Goal: Find specific page/section: Find specific page/section

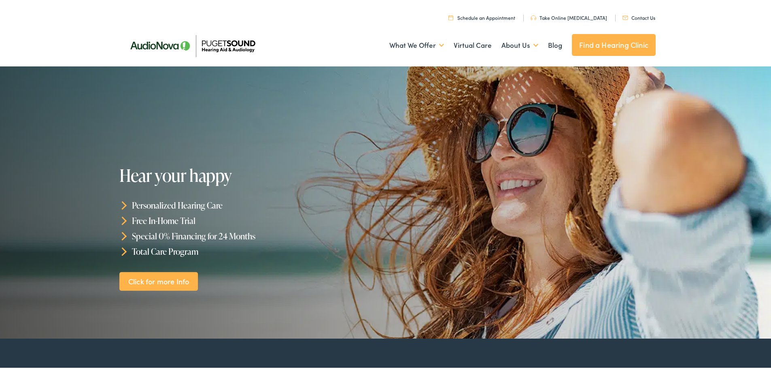
click at [640, 17] on link "Contact Us" at bounding box center [639, 16] width 33 height 7
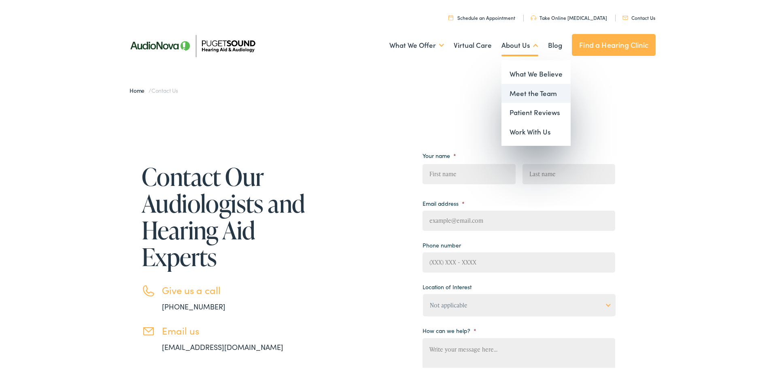
click at [535, 97] on link "Meet the Team" at bounding box center [536, 91] width 69 height 19
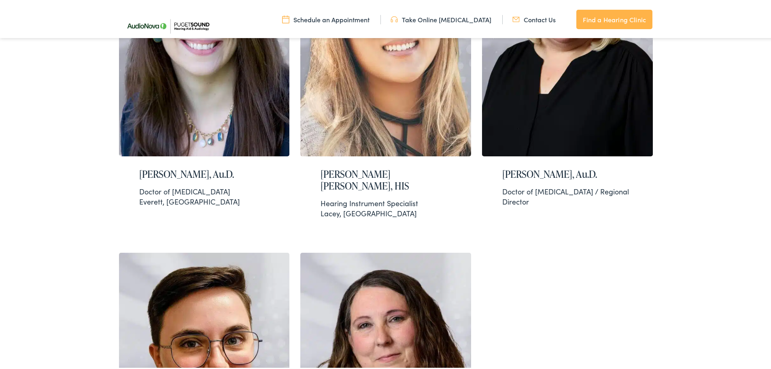
scroll to position [1255, 0]
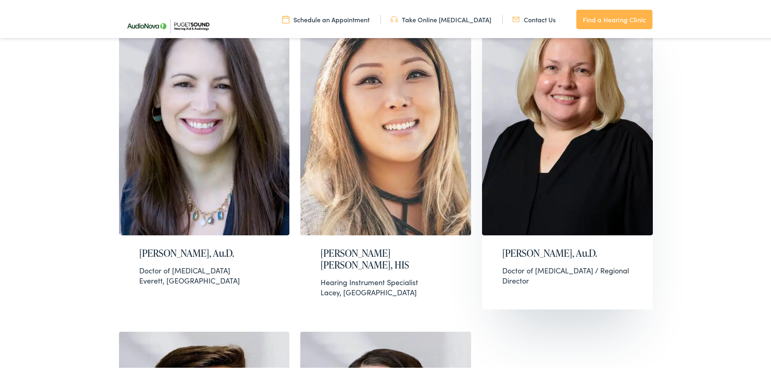
click at [582, 159] on img at bounding box center [567, 114] width 171 height 239
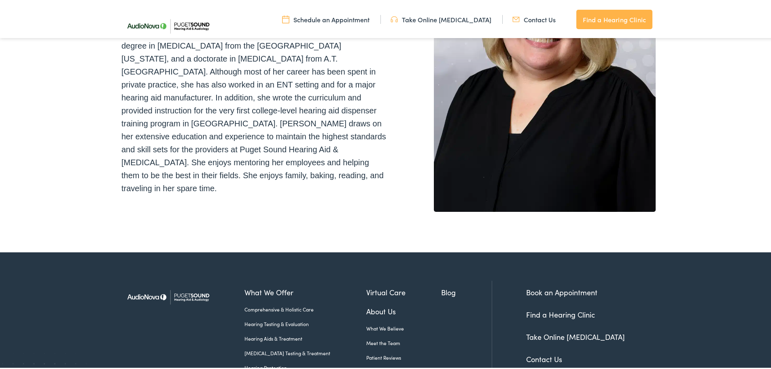
scroll to position [244, 0]
